Goal: Task Accomplishment & Management: Manage account settings

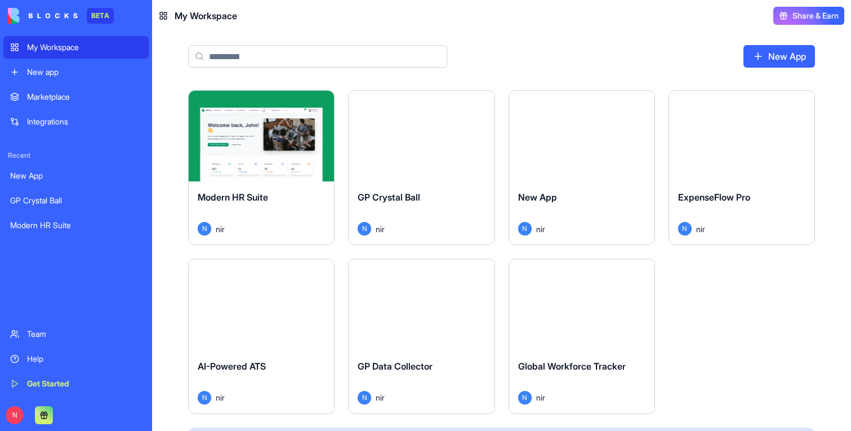
click at [295, 130] on button "Launch" at bounding box center [261, 136] width 84 height 23
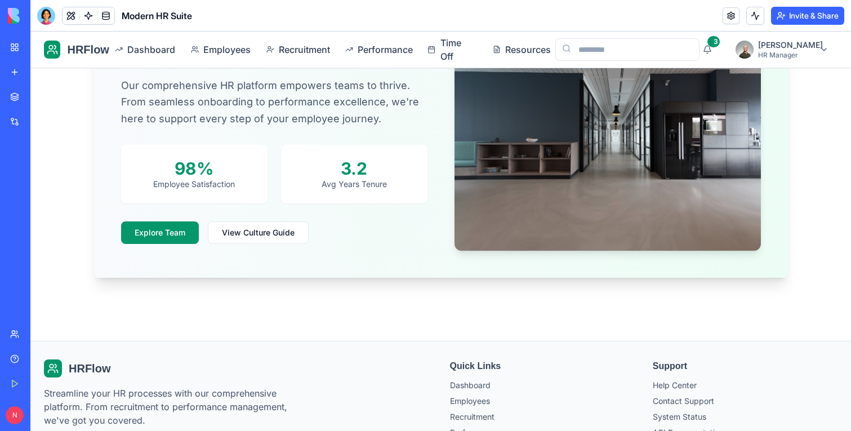
scroll to position [1597, 0]
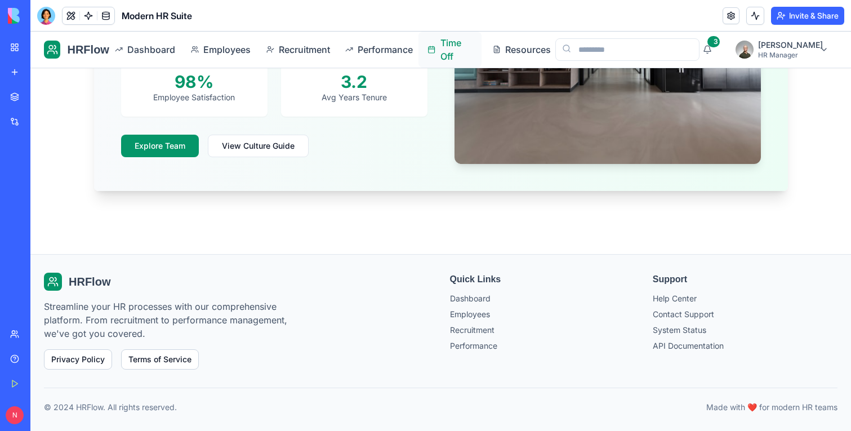
click at [465, 43] on span "Time Off" at bounding box center [456, 49] width 32 height 27
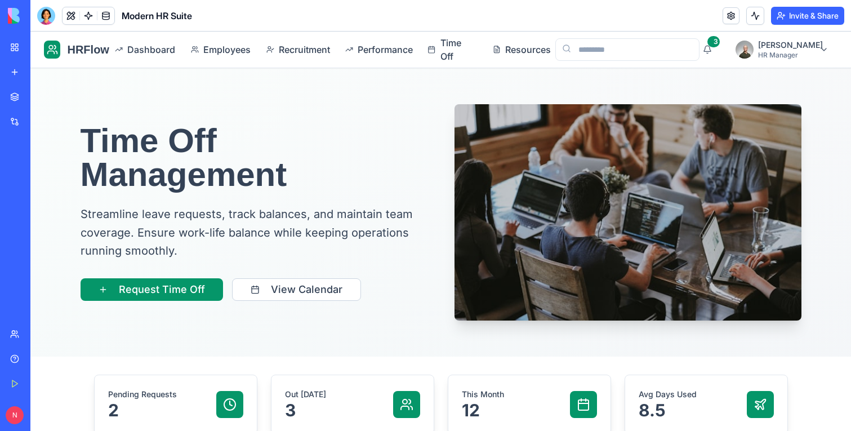
click at [38, 44] on div "My Workspace" at bounding box center [34, 47] width 15 height 11
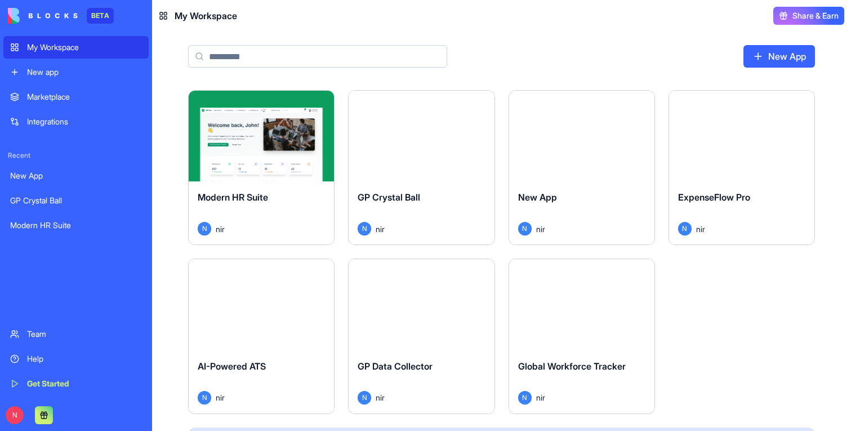
click at [485, 202] on div "GP Crystal Ball N nir" at bounding box center [421, 212] width 145 height 63
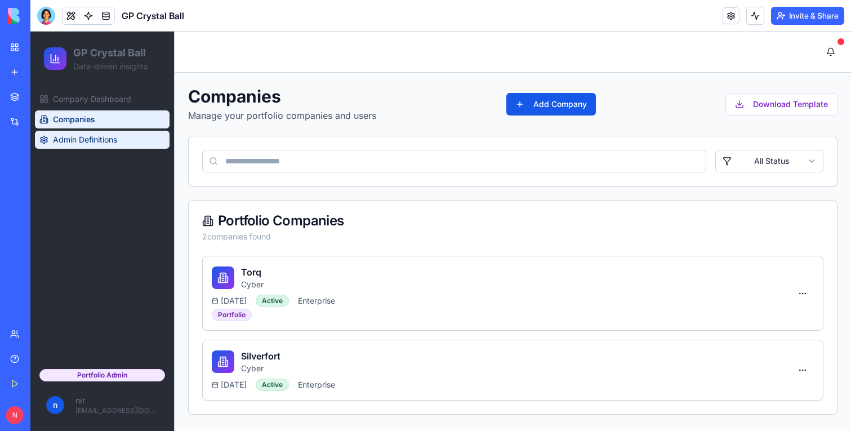
click at [86, 140] on span "Admin Definitions" at bounding box center [85, 139] width 64 height 11
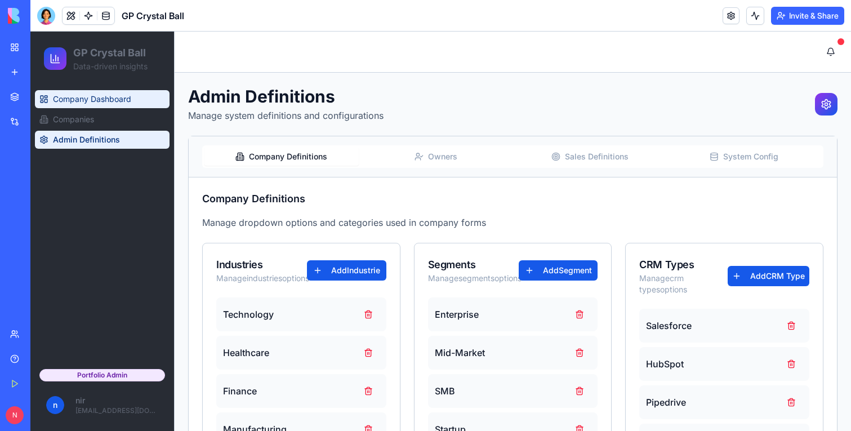
click at [91, 103] on span "Company Dashboard" at bounding box center [92, 99] width 78 height 11
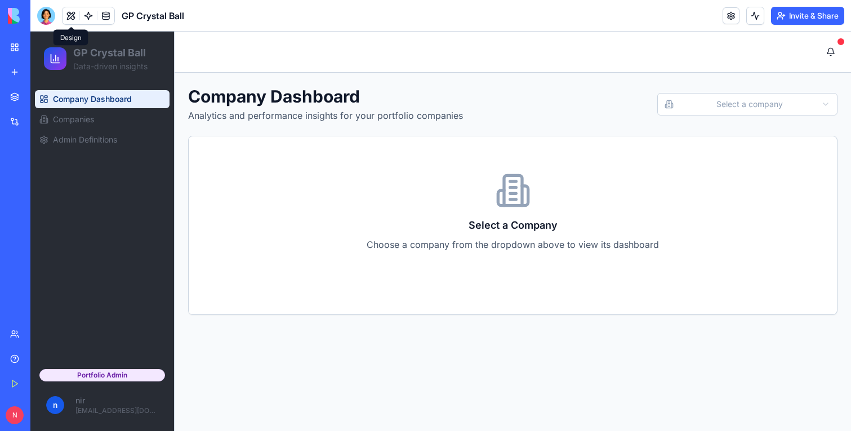
click at [70, 17] on button at bounding box center [71, 15] width 17 height 17
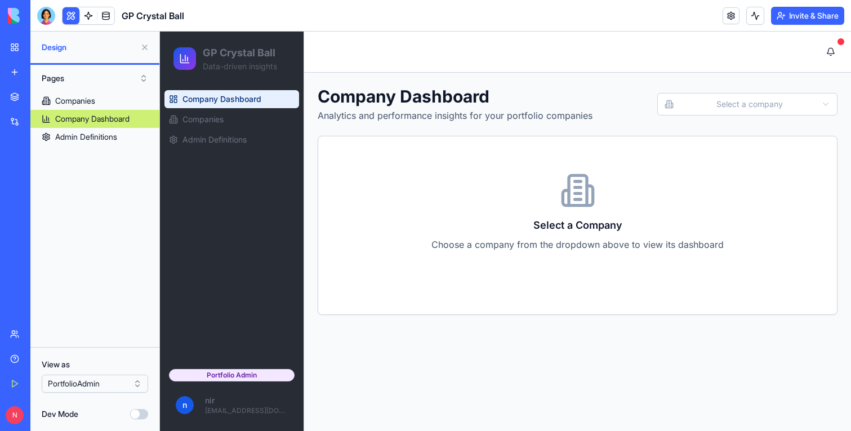
click at [105, 395] on div "View as PortfolioAdmin Dev Mode" at bounding box center [94, 389] width 129 height 84
click at [102, 380] on html "BETA My Workspace New app Marketplace Integrations Recent New App GP Crystal Ba…" at bounding box center [425, 215] width 851 height 431
click at [92, 378] on html "BETA My Workspace New app Marketplace Integrations Recent New App GP Crystal Ba…" at bounding box center [425, 215] width 851 height 431
click at [97, 229] on div "Companies Company Dashboard Admin Definitions" at bounding box center [94, 215] width 129 height 246
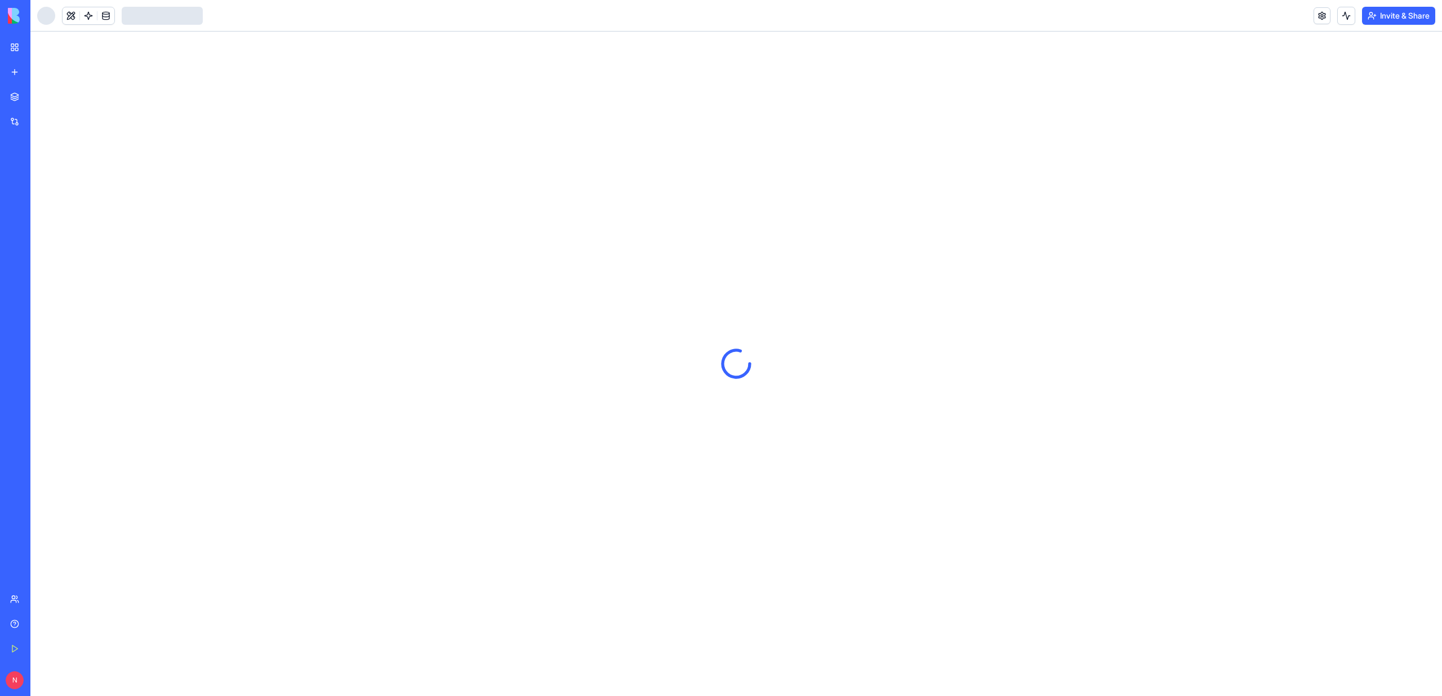
click at [39, 9] on div at bounding box center [46, 16] width 18 height 18
click at [51, 19] on div at bounding box center [46, 16] width 18 height 18
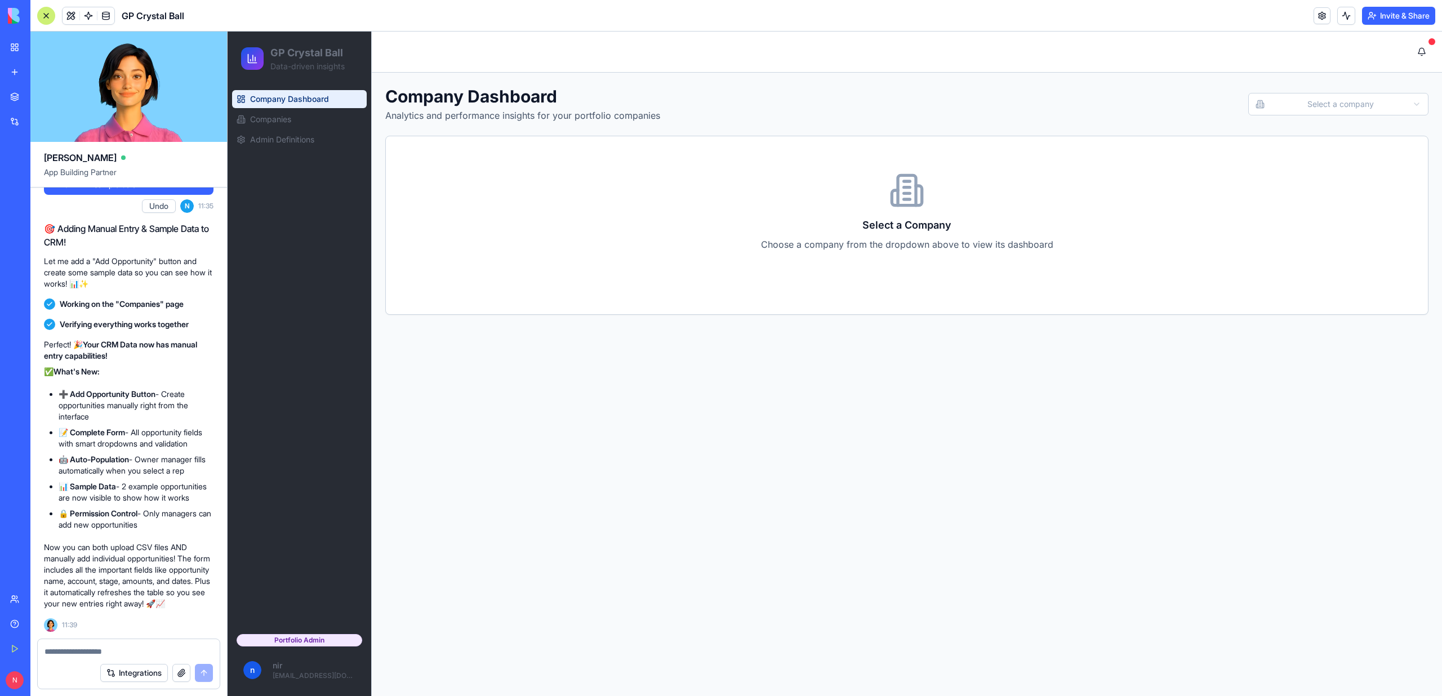
scroll to position [16395, 0]
click at [283, 119] on span "Companies" at bounding box center [270, 119] width 41 height 11
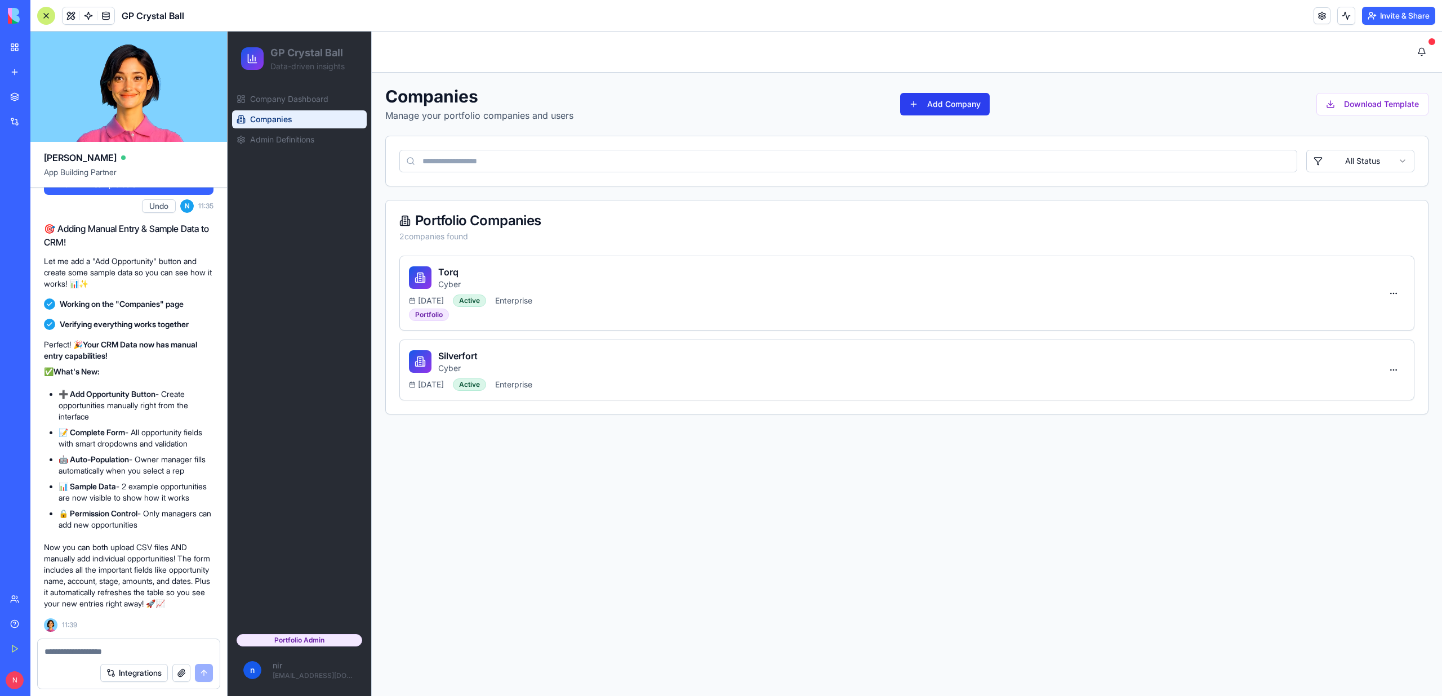
click at [938, 109] on button "Add Company" at bounding box center [945, 104] width 90 height 23
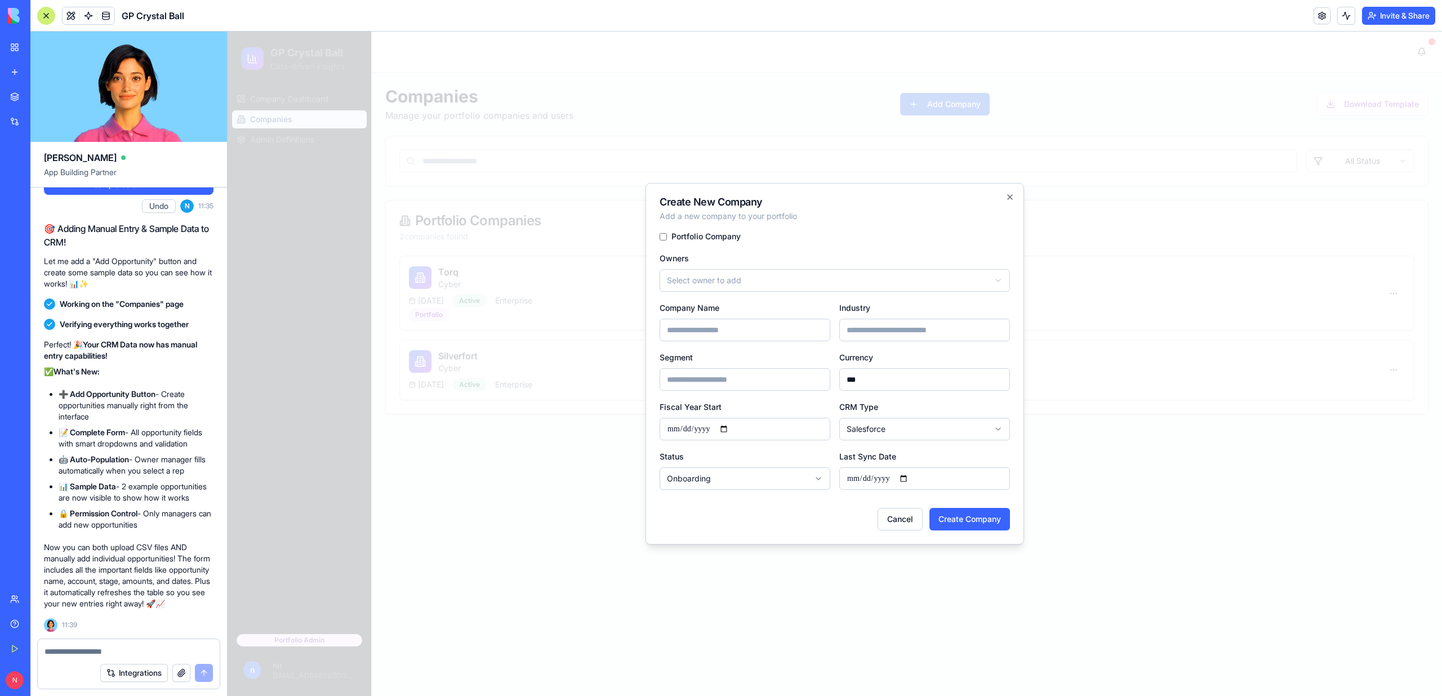
click at [682, 104] on div at bounding box center [835, 364] width 1214 height 665
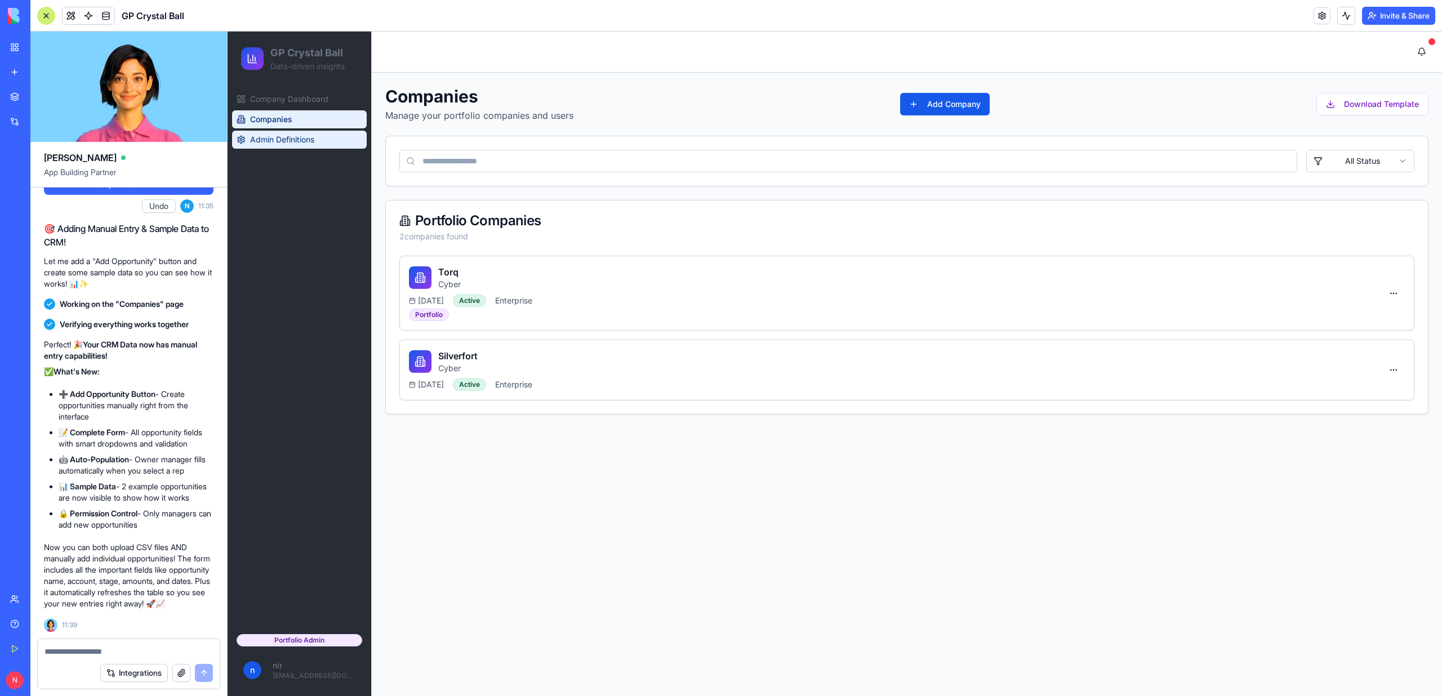
click at [286, 142] on span "Admin Definitions" at bounding box center [282, 139] width 64 height 11
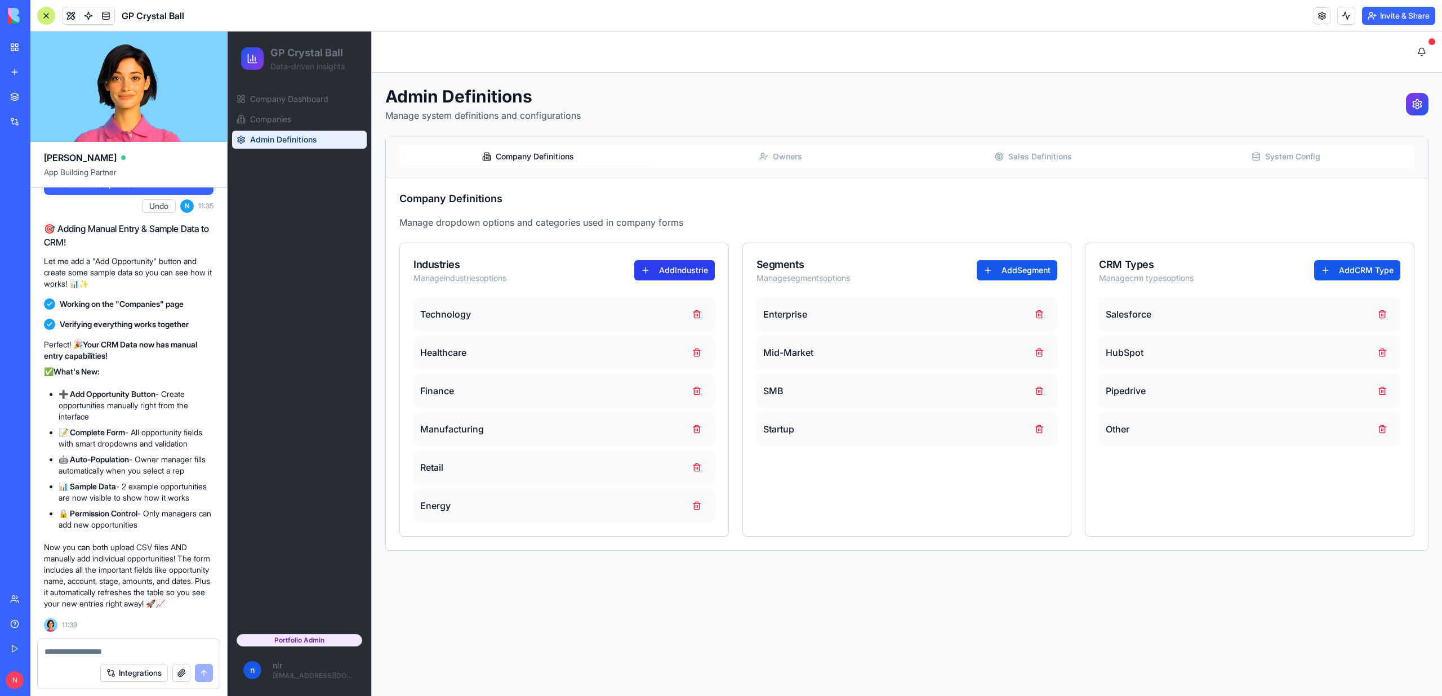
click at [683, 273] on button "Add Industrie" at bounding box center [674, 270] width 81 height 20
click at [689, 549] on button "Cancel" at bounding box center [686, 552] width 38 height 23
click at [313, 95] on span "Company Dashboard" at bounding box center [289, 99] width 78 height 11
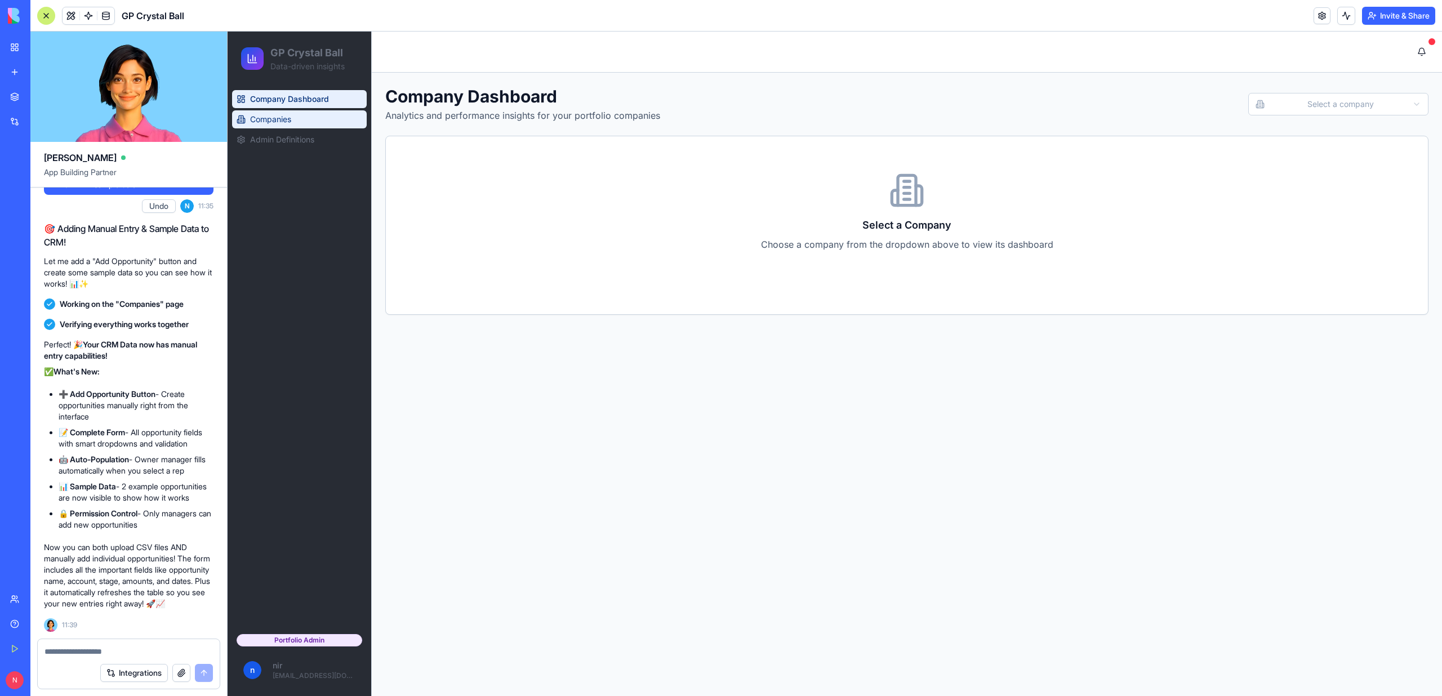
click at [299, 119] on link "Companies" at bounding box center [299, 119] width 135 height 18
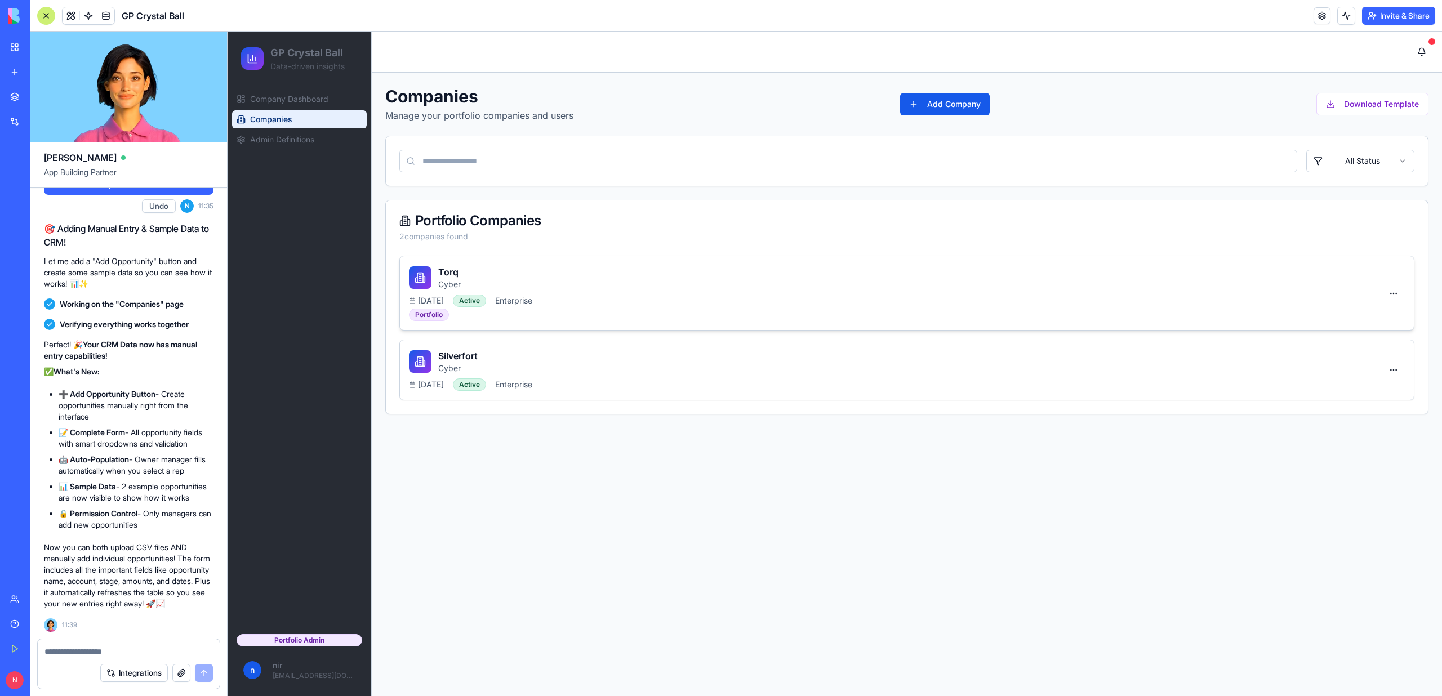
click at [652, 306] on div "Torq Cyber [DATE] Active Enterprise Portfolio" at bounding box center [895, 293] width 973 height 56
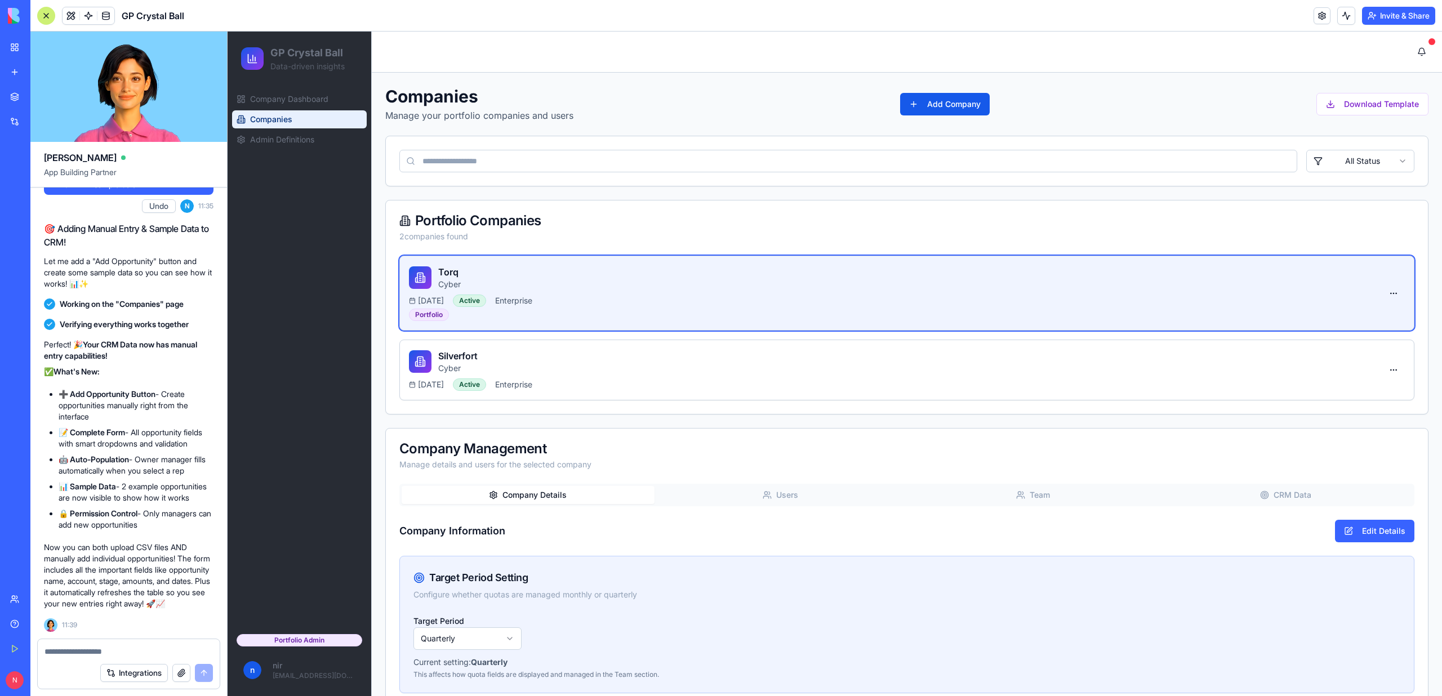
click at [830, 477] on div "Company Management Manage details and users for the selected company" at bounding box center [907, 456] width 1042 height 55
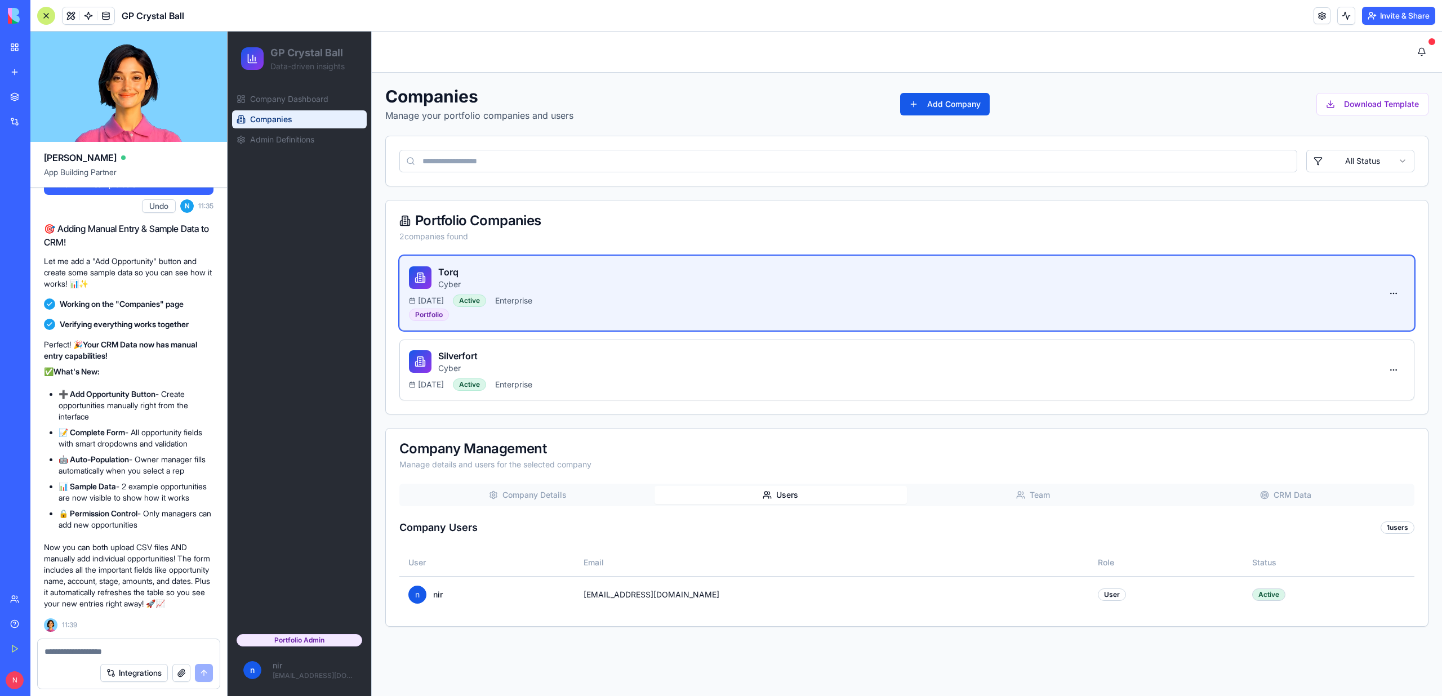
click at [830, 497] on button "Users" at bounding box center [781, 495] width 253 height 18
click at [1006, 498] on button "Team" at bounding box center [1033, 495] width 253 height 18
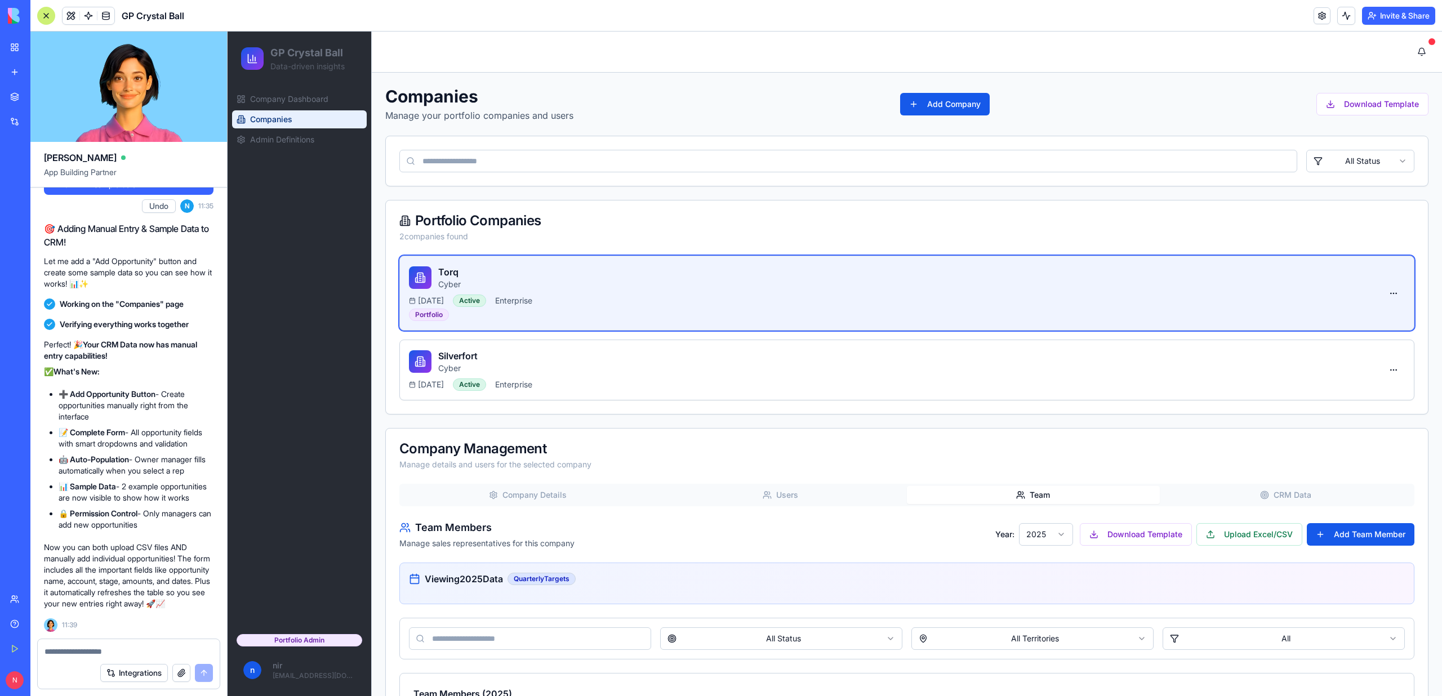
click at [1275, 510] on div "Company Details Users Team CRM Data Team Members Manage sales representatives f…" at bounding box center [906, 682] width 1015 height 396
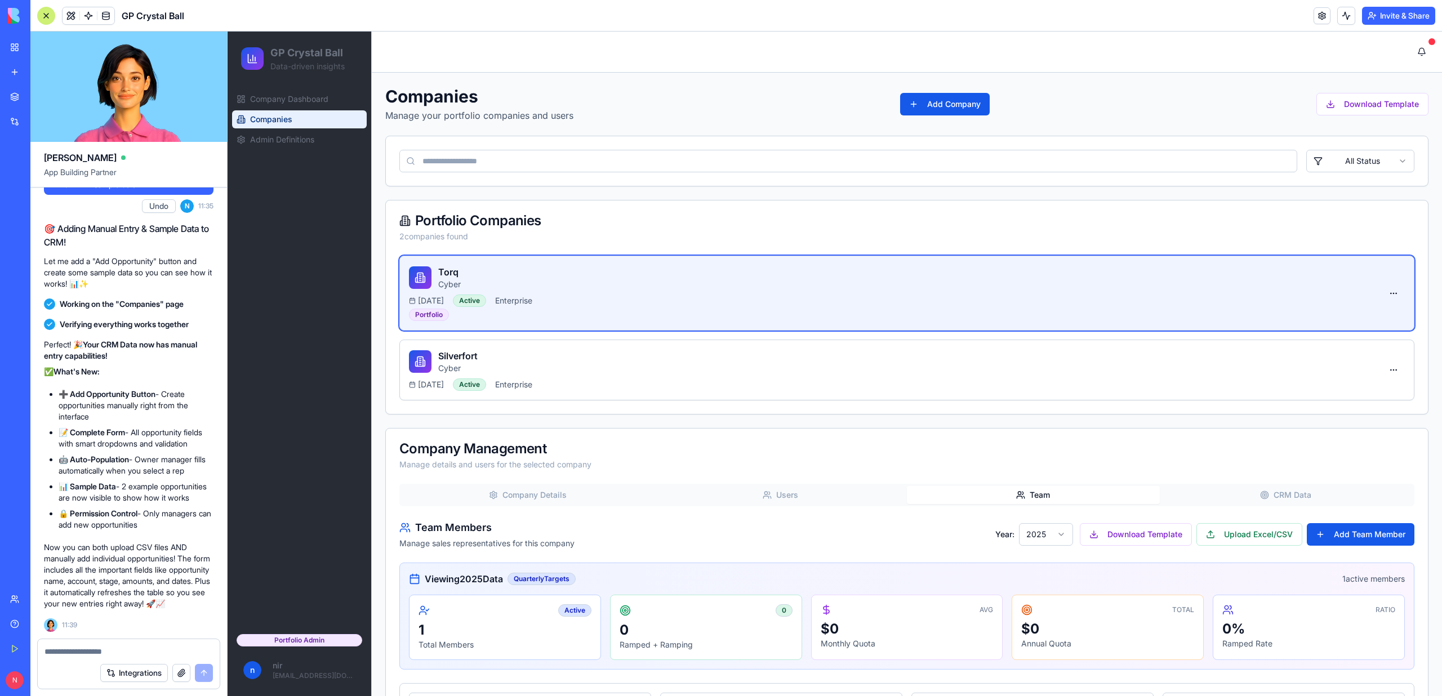
click at [1272, 497] on button "CRM Data" at bounding box center [1286, 495] width 253 height 18
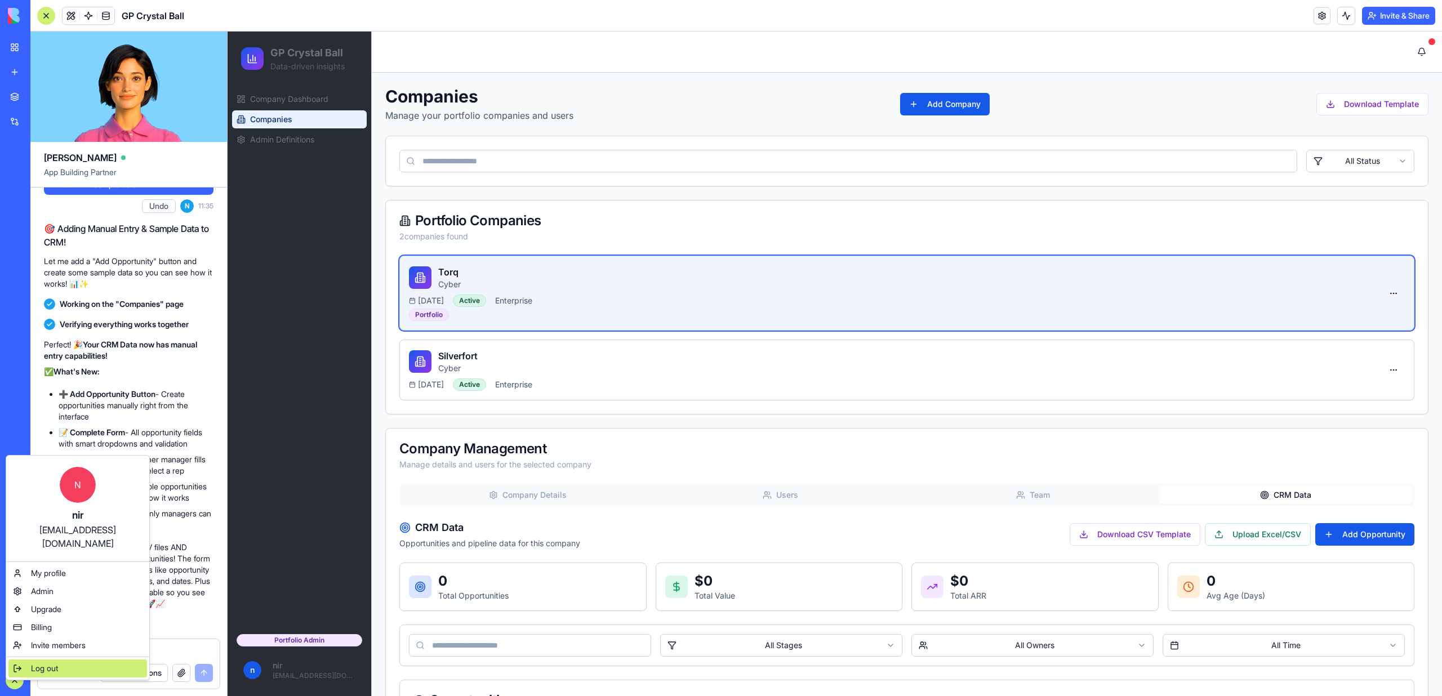
click at [51, 663] on span "Log out" at bounding box center [44, 668] width 27 height 11
